Goal: Check status: Check status

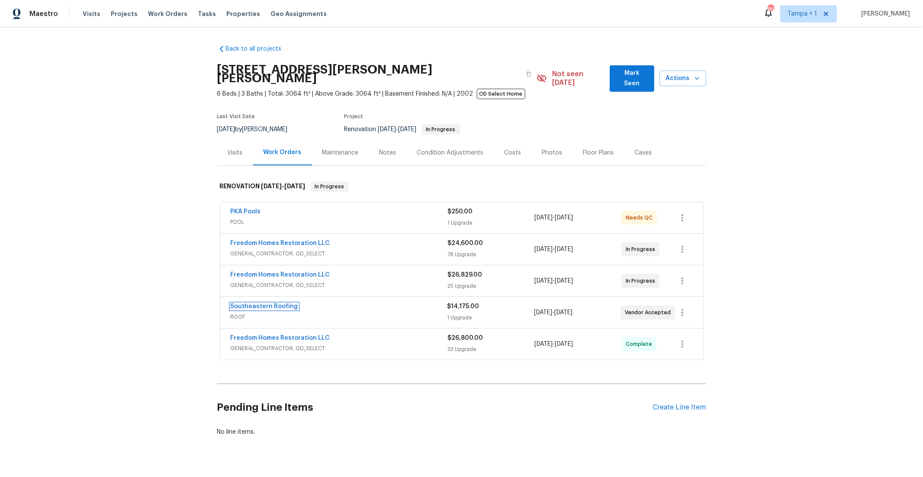
drag, startPoint x: 287, startPoint y: 299, endPoint x: 321, endPoint y: 306, distance: 35.4
click at [287, 303] on link "Southeastern Roofing" at bounding box center [264, 306] width 67 height 6
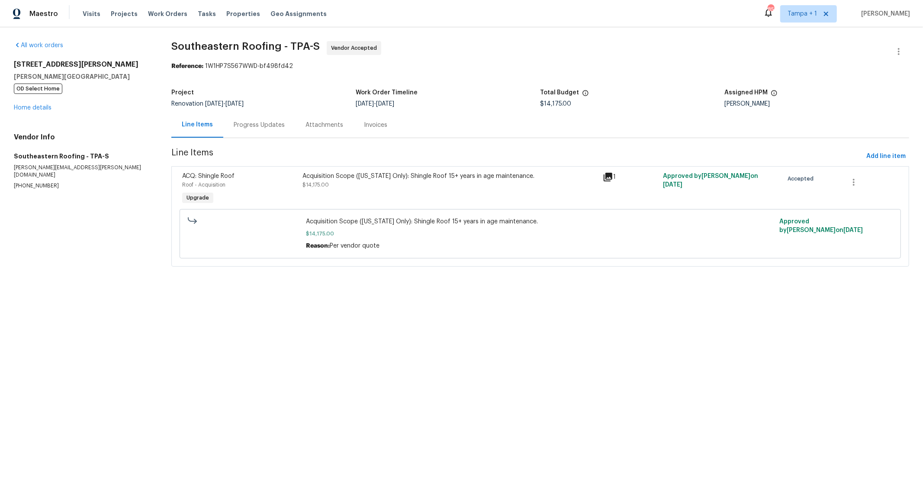
click at [252, 122] on div "Progress Updates" at bounding box center [259, 125] width 51 height 9
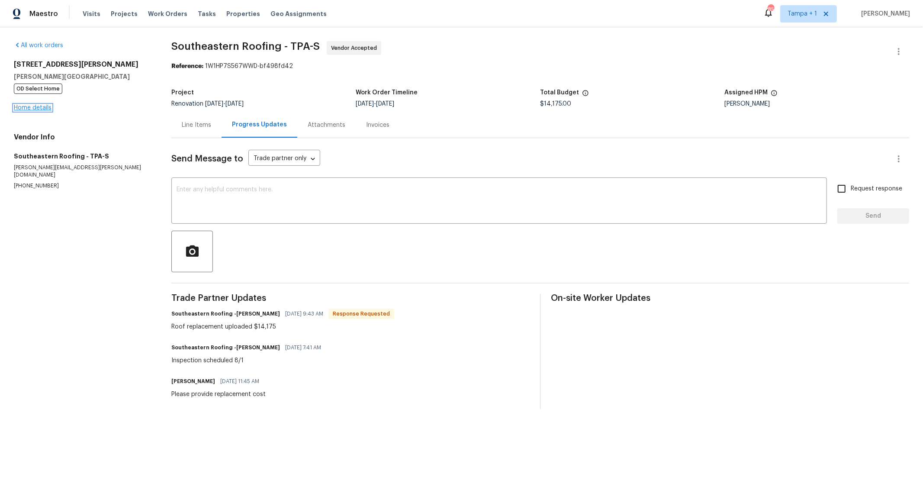
click at [40, 107] on link "Home details" at bounding box center [33, 108] width 38 height 6
